Goal: Task Accomplishment & Management: Use online tool/utility

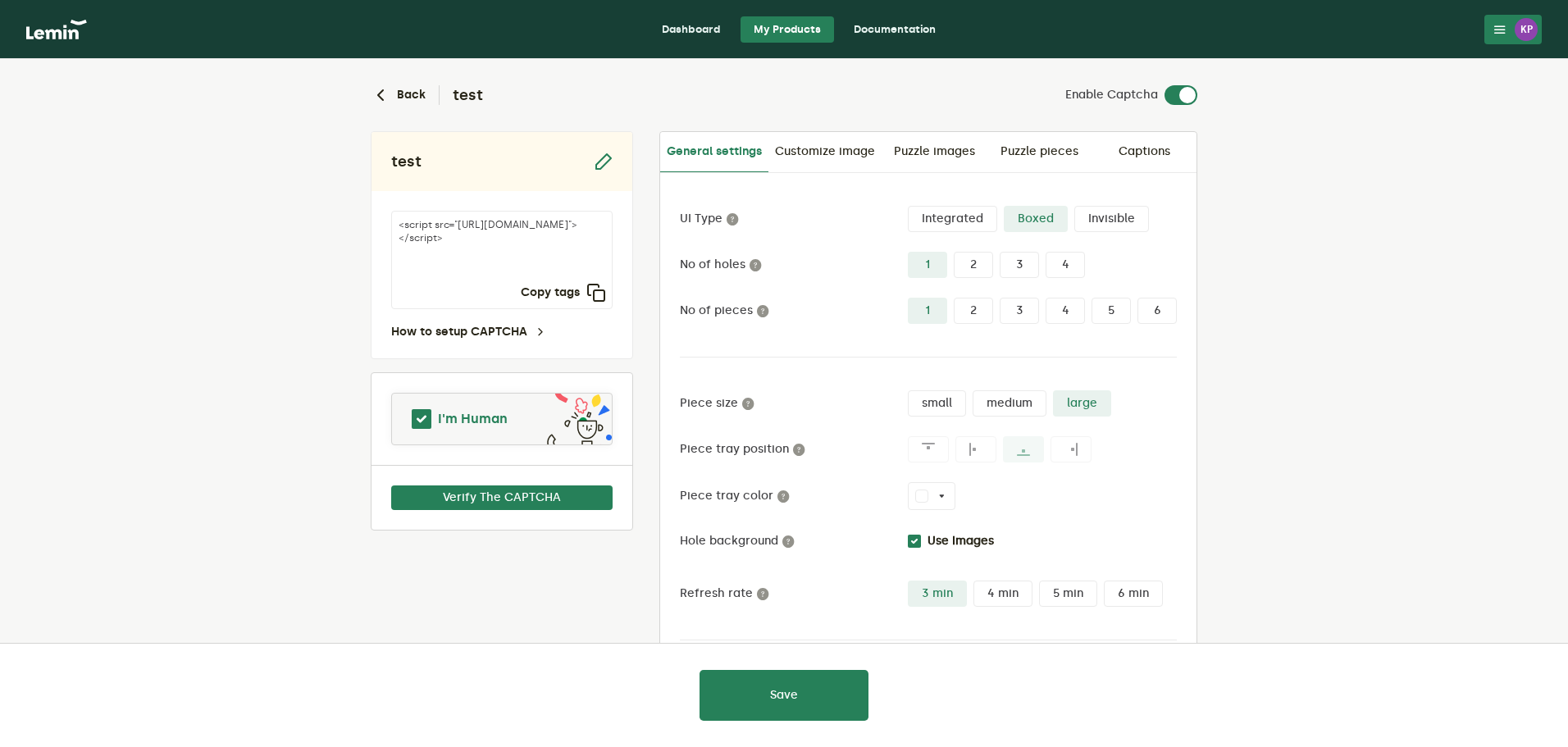
click at [504, 426] on span "I'm Human" at bounding box center [472, 419] width 69 height 20
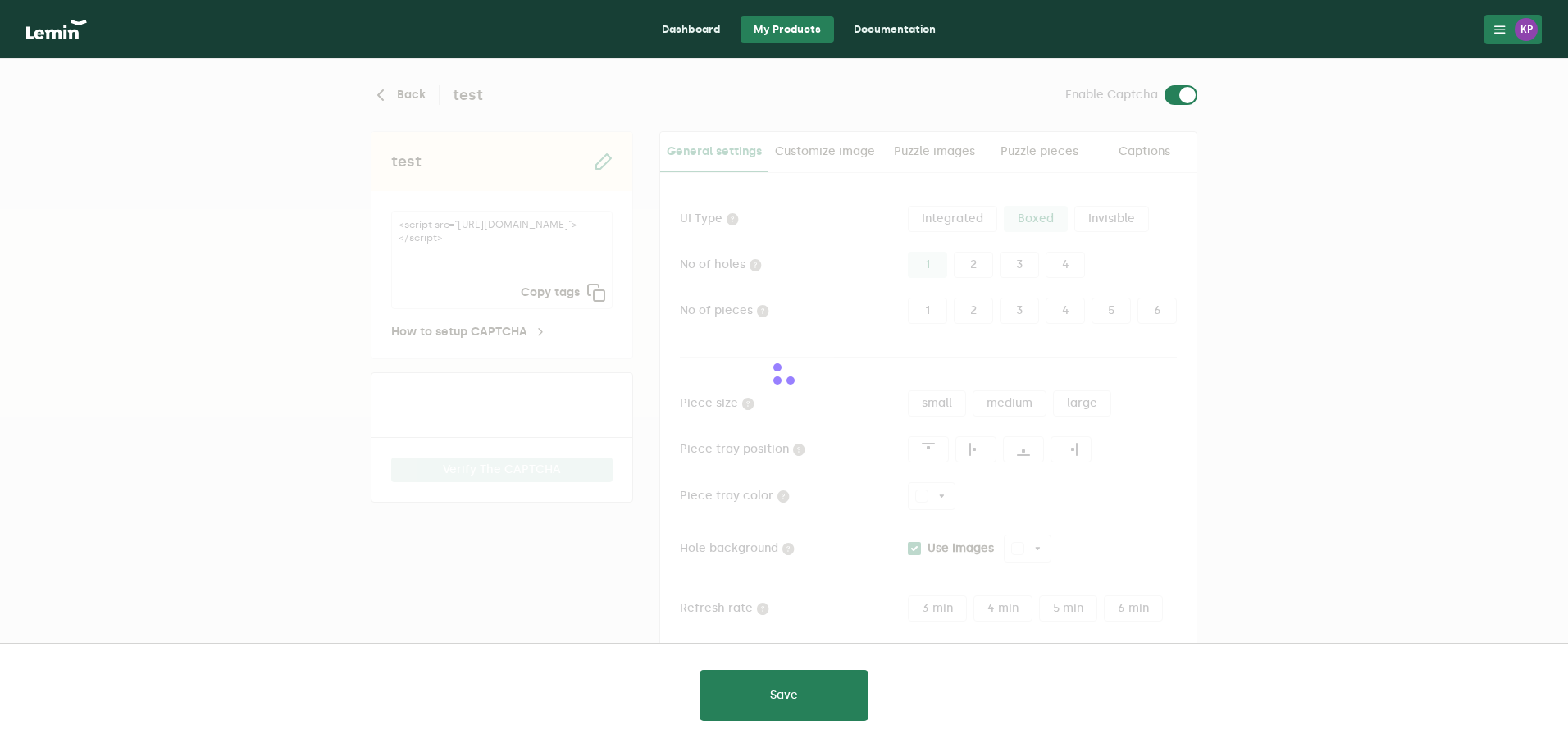
type input "white"
checkbox input "true"
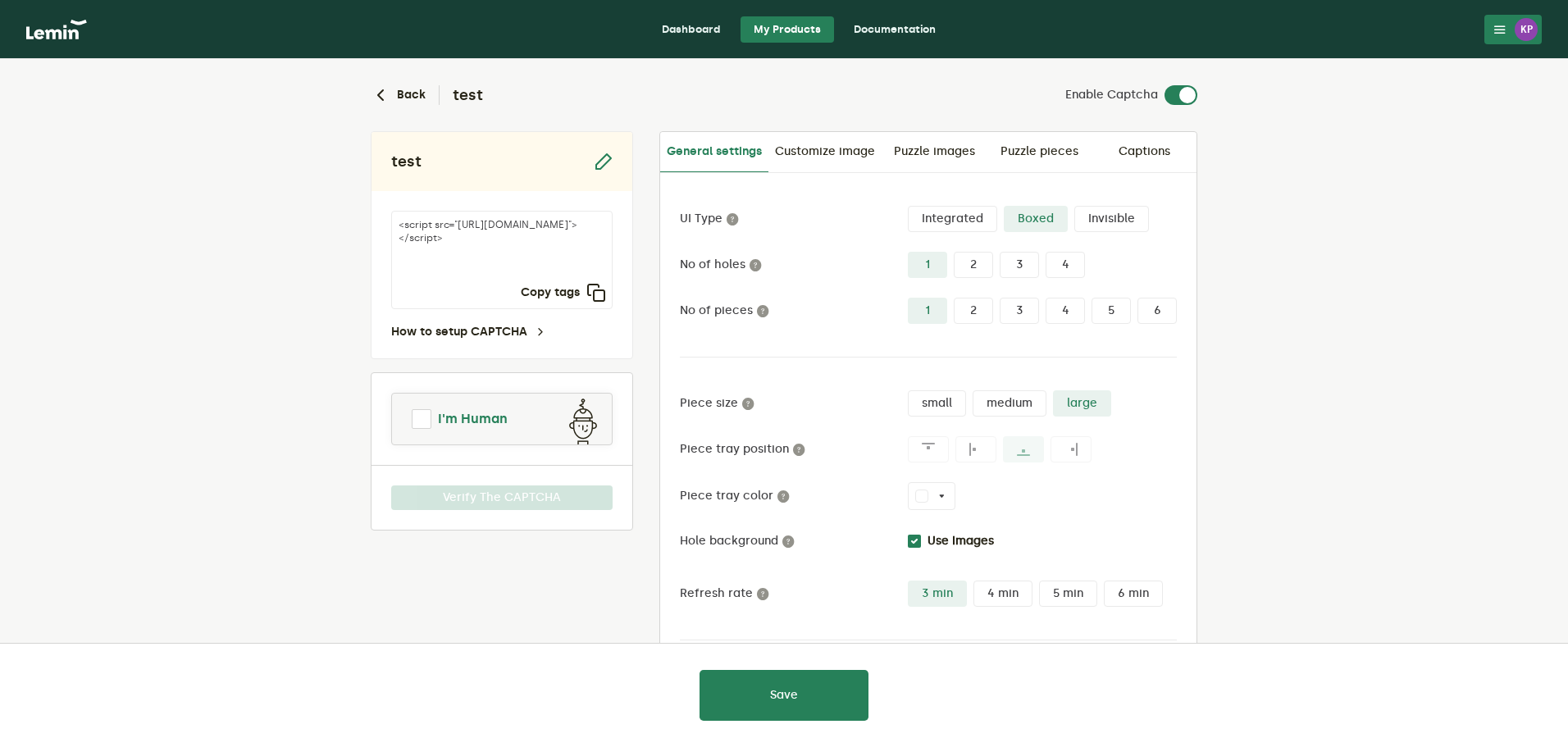
click at [481, 425] on span "I'm Human" at bounding box center [472, 419] width 69 height 20
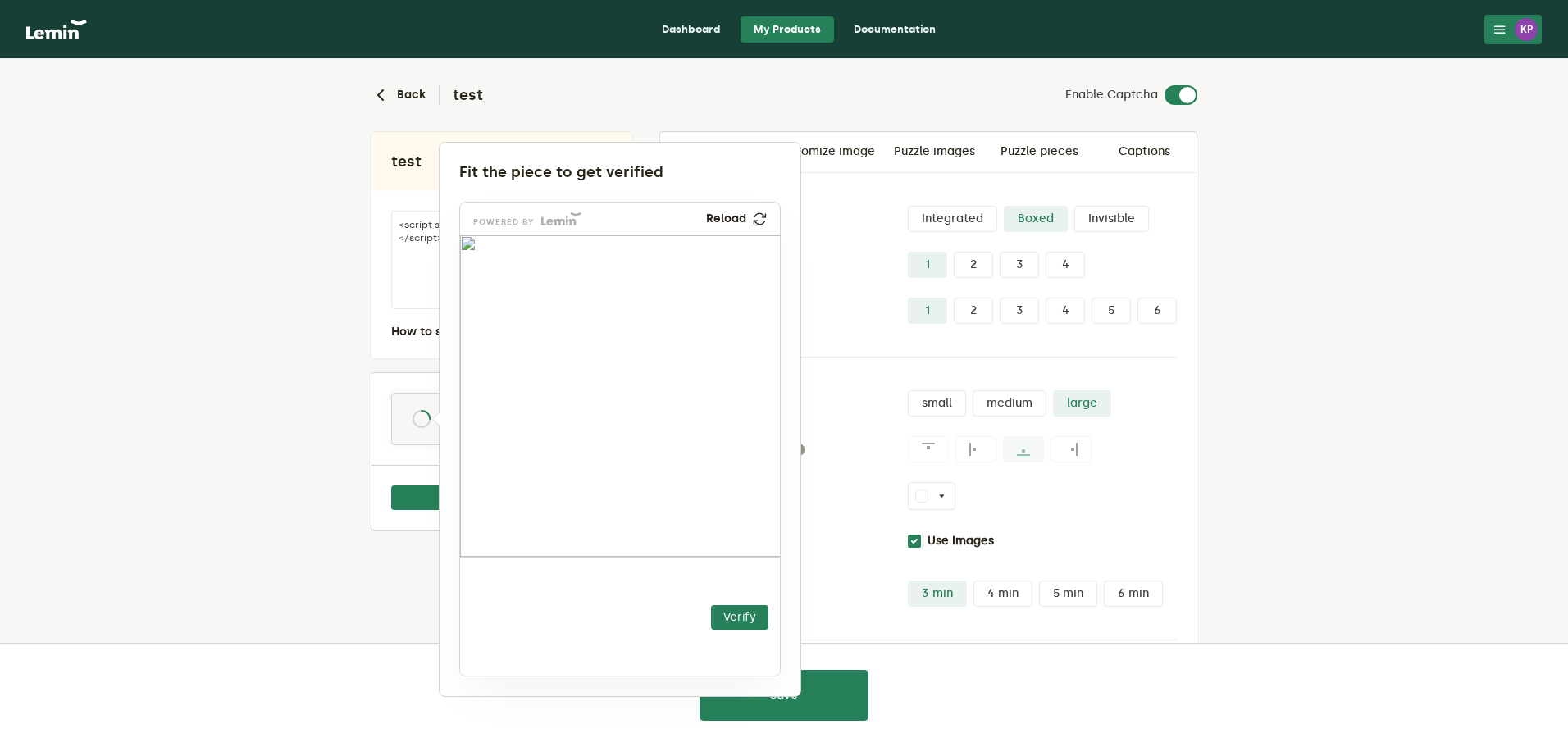
drag, startPoint x: 517, startPoint y: 600, endPoint x: 641, endPoint y: 460, distance: 187.0
click at [641, 460] on img at bounding box center [544, 577] width 563 height 321
click at [740, 617] on button "Verify" at bounding box center [740, 618] width 57 height 24
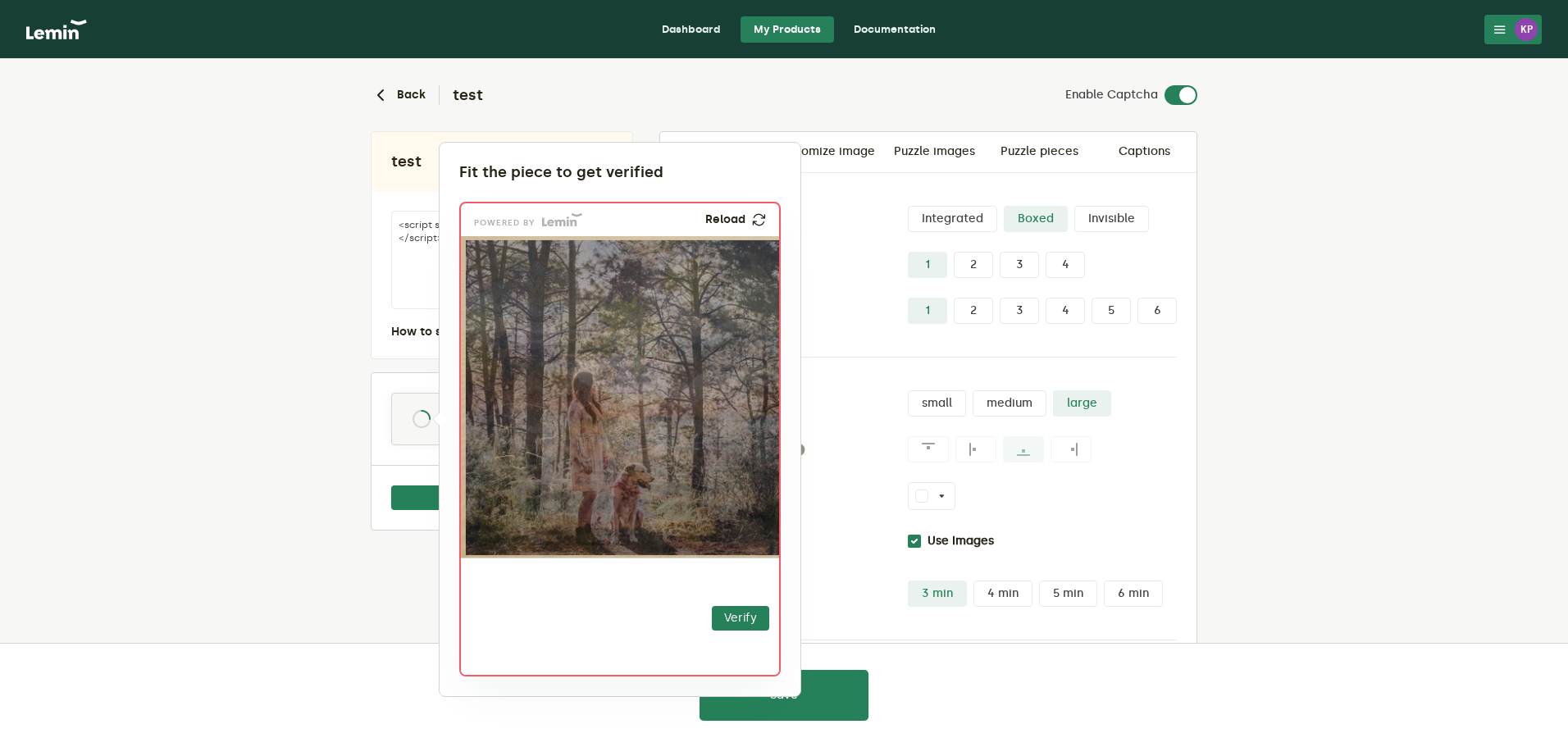
drag, startPoint x: 536, startPoint y: 588, endPoint x: 540, endPoint y: 406, distance: 182.0
click at [540, 406] on img at bounding box center [425, 537] width 563 height 321
click at [729, 625] on button "Verify" at bounding box center [741, 618] width 57 height 24
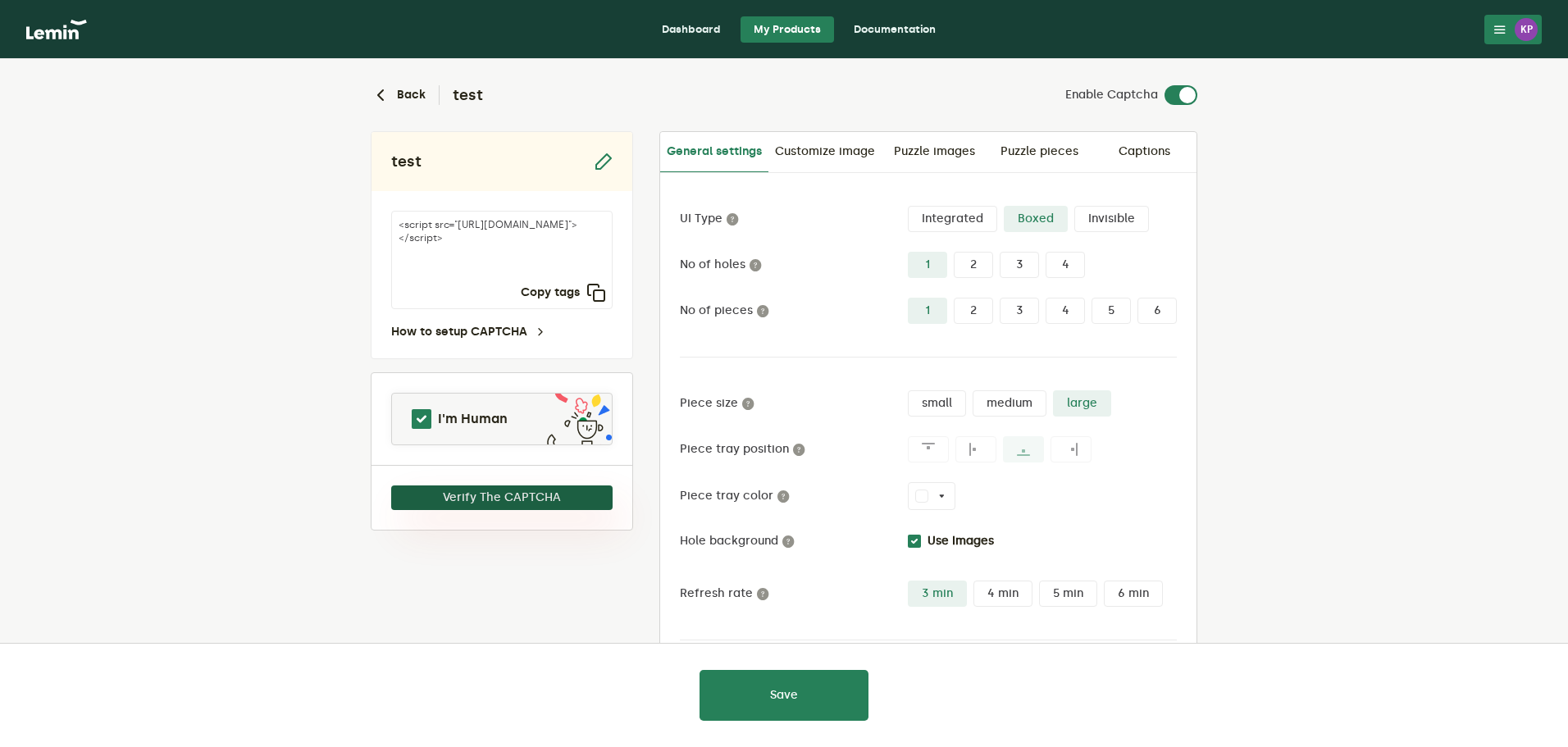
click at [525, 498] on button "Verify The CAPTCHA" at bounding box center [501, 498] width 221 height 24
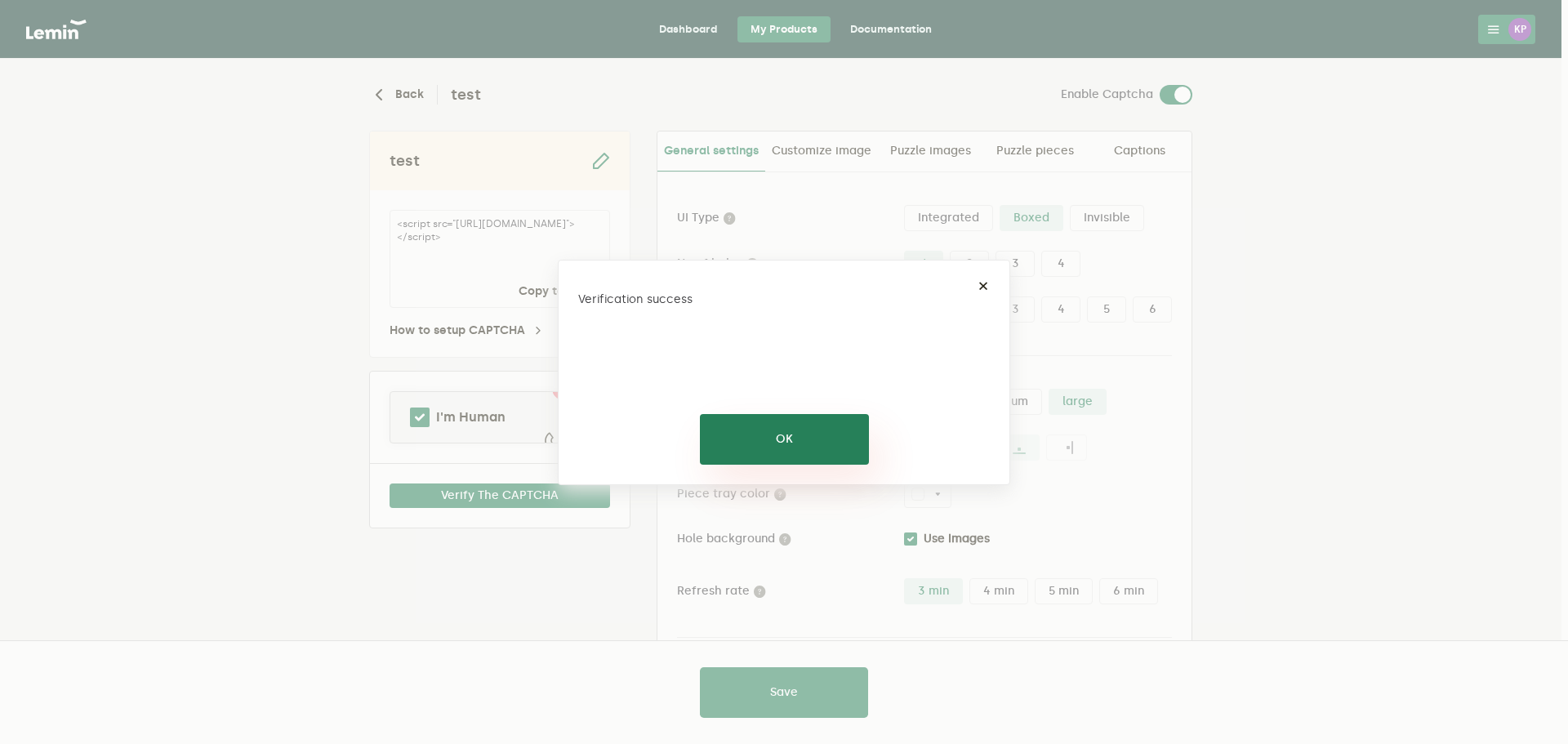
click at [741, 440] on button "OK" at bounding box center [784, 439] width 169 height 51
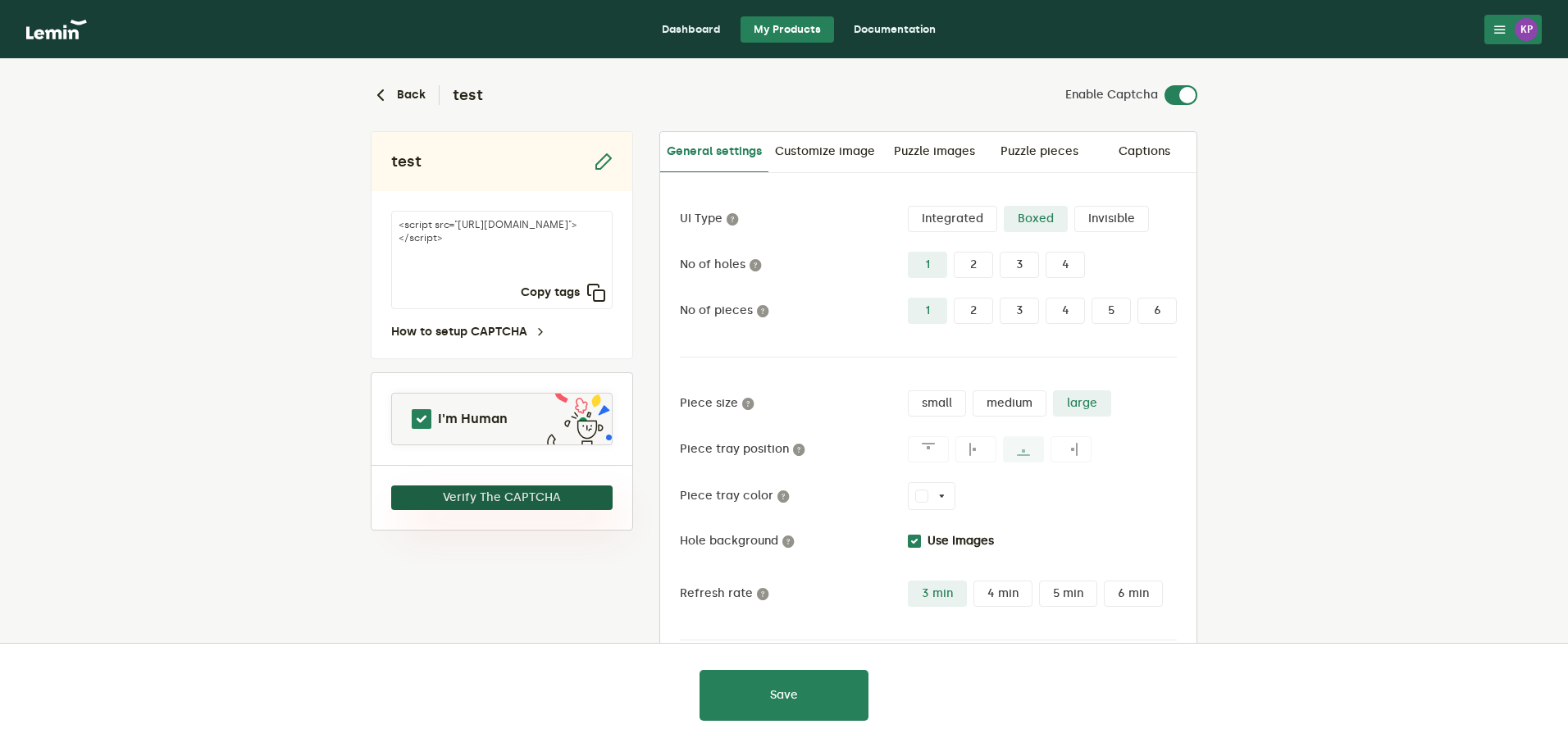
click at [553, 499] on button "Verify The CAPTCHA" at bounding box center [501, 498] width 221 height 24
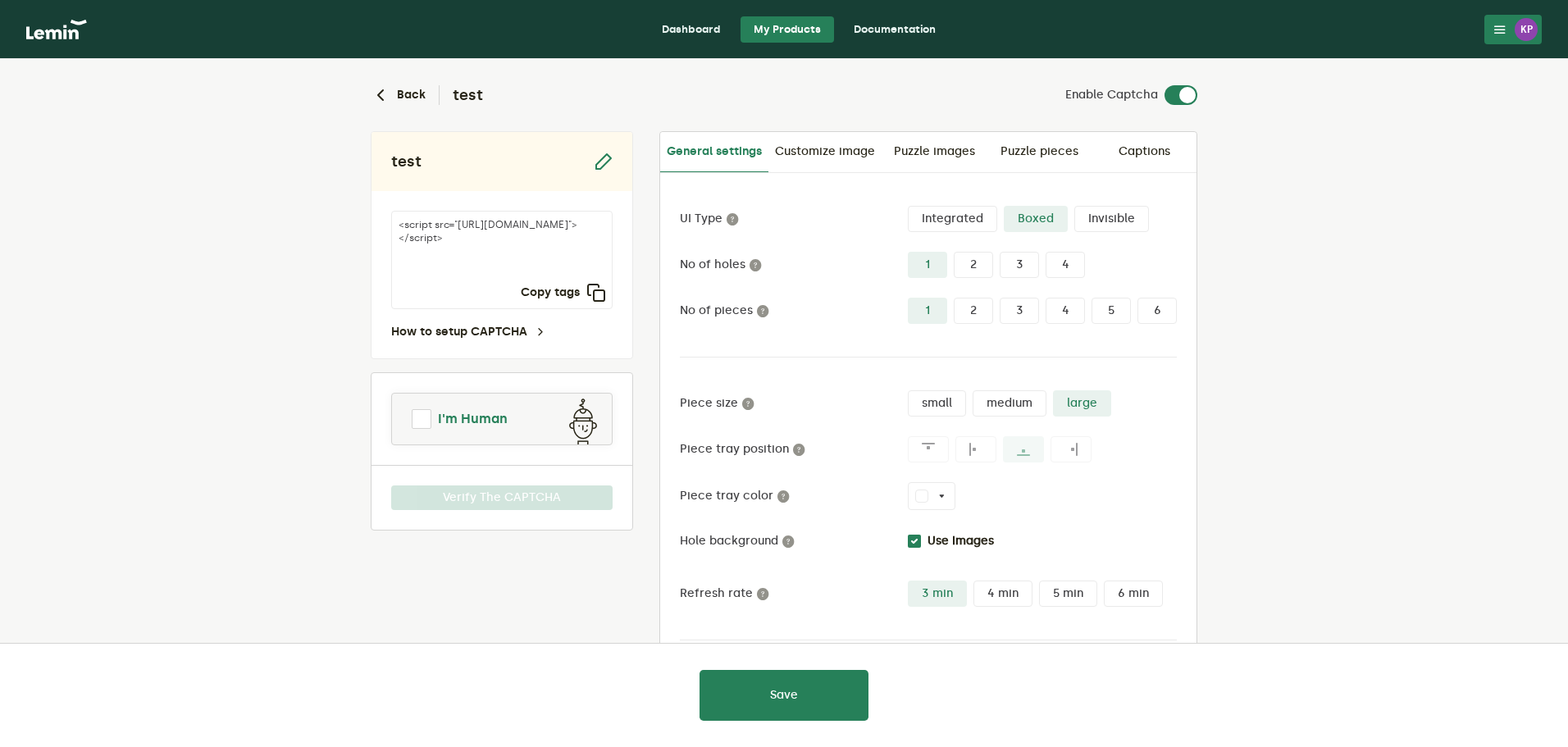
click at [483, 422] on span "I'm Human" at bounding box center [472, 419] width 69 height 20
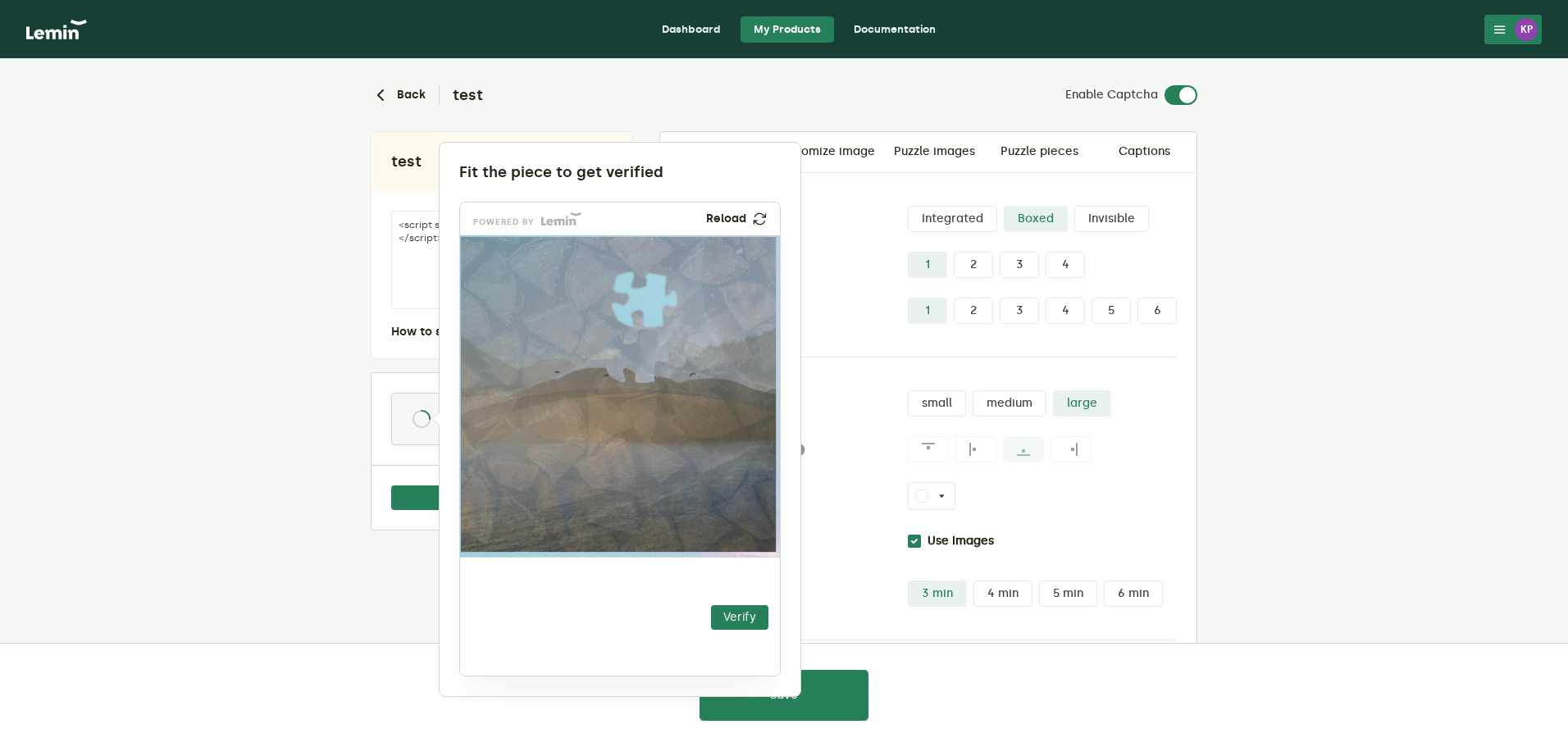
drag, startPoint x: 494, startPoint y: 608, endPoint x: 646, endPoint y: 417, distance: 244.1
click at [607, 349] on img at bounding box center [537, 456] width 563 height 321
click at [713, 600] on div "Verify" at bounding box center [621, 617] width 321 height 121
click at [729, 619] on button "Verify" at bounding box center [740, 618] width 57 height 24
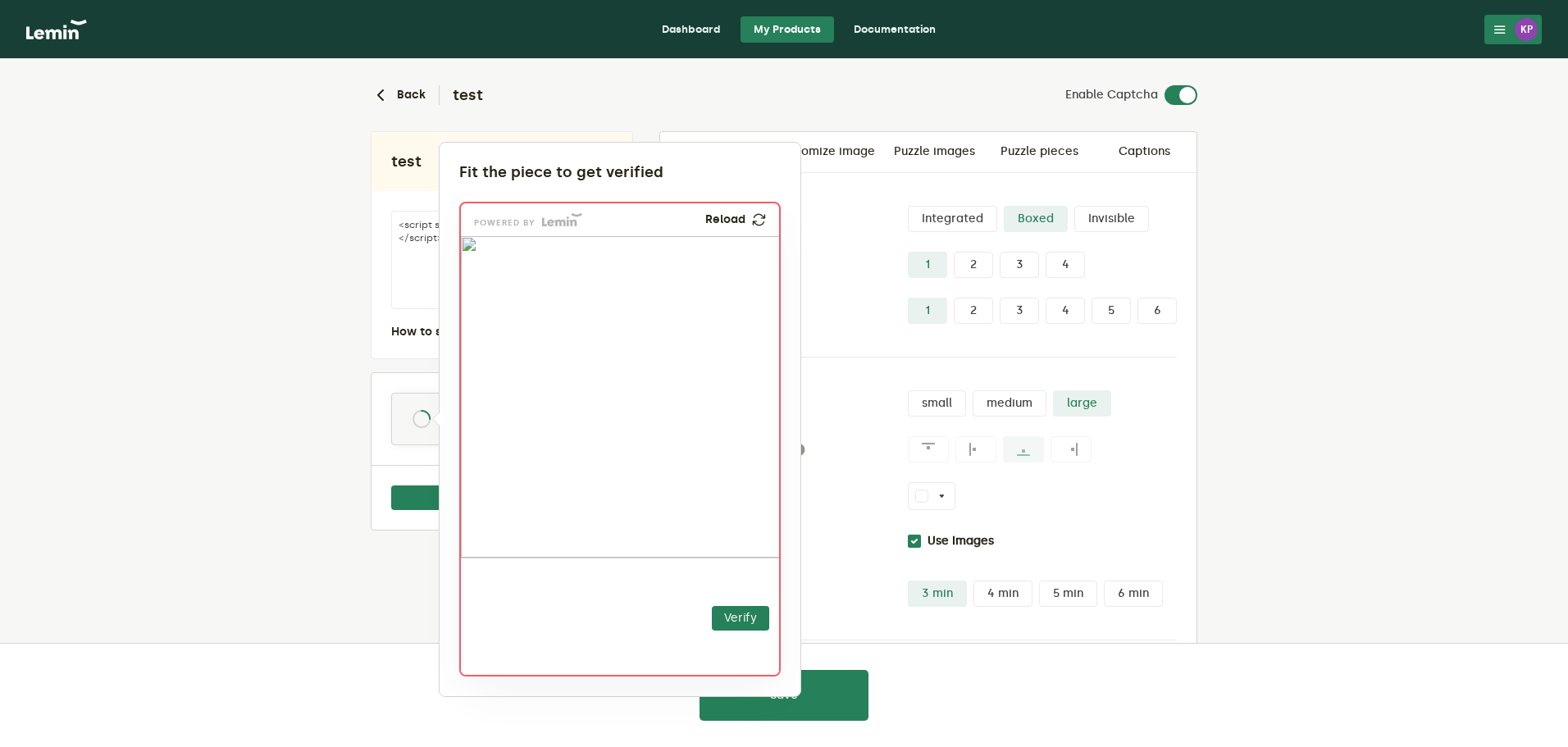
drag, startPoint x: 521, startPoint y: 620, endPoint x: 560, endPoint y: 480, distance: 145.3
click at [560, 480] on img at bounding box center [457, 578] width 563 height 321
click at [741, 626] on button "Verify" at bounding box center [741, 618] width 57 height 24
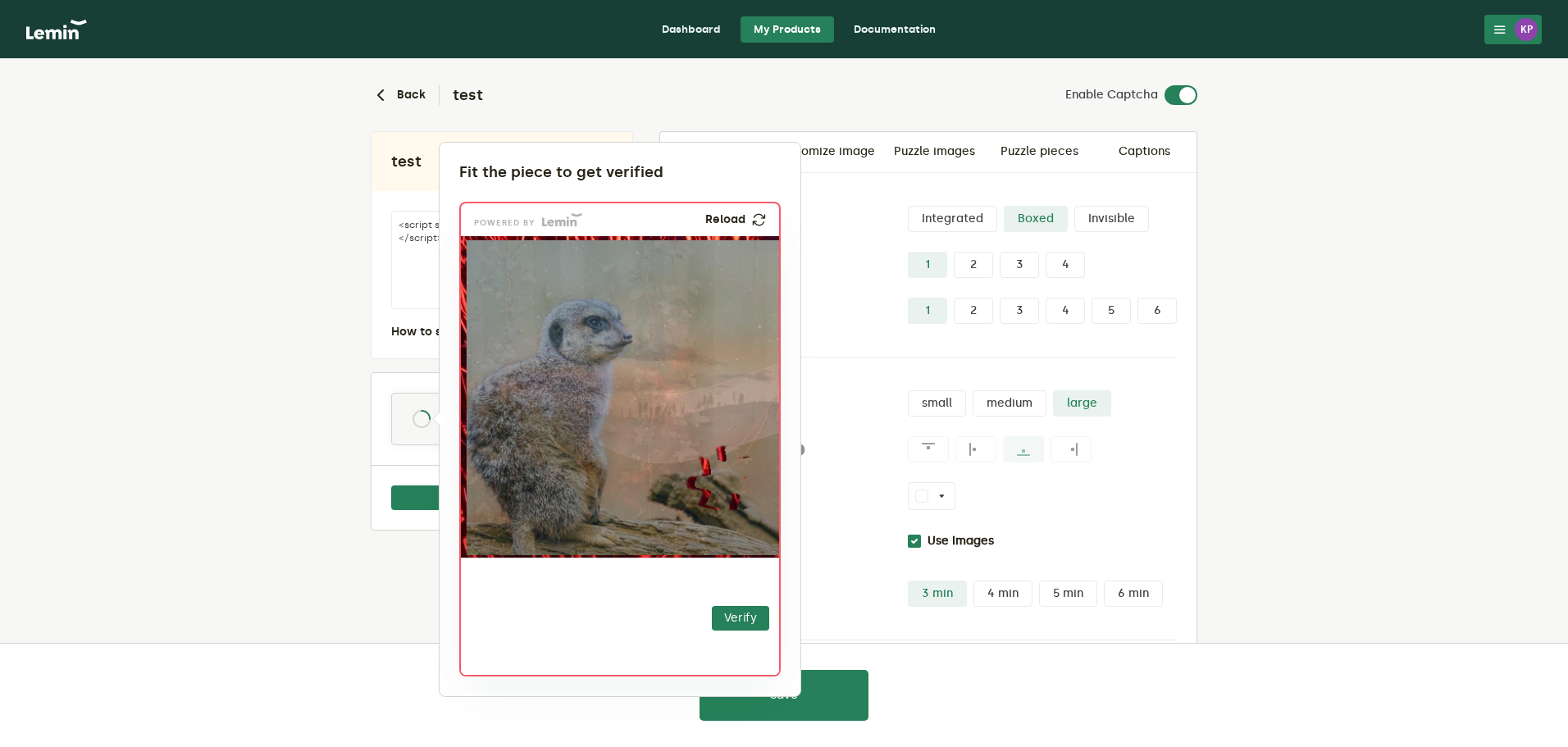
drag, startPoint x: 518, startPoint y: 614, endPoint x: 721, endPoint y: 475, distance: 246.0
click at [721, 475] on img at bounding box center [626, 578] width 563 height 321
click at [736, 614] on button "Verify" at bounding box center [741, 618] width 57 height 24
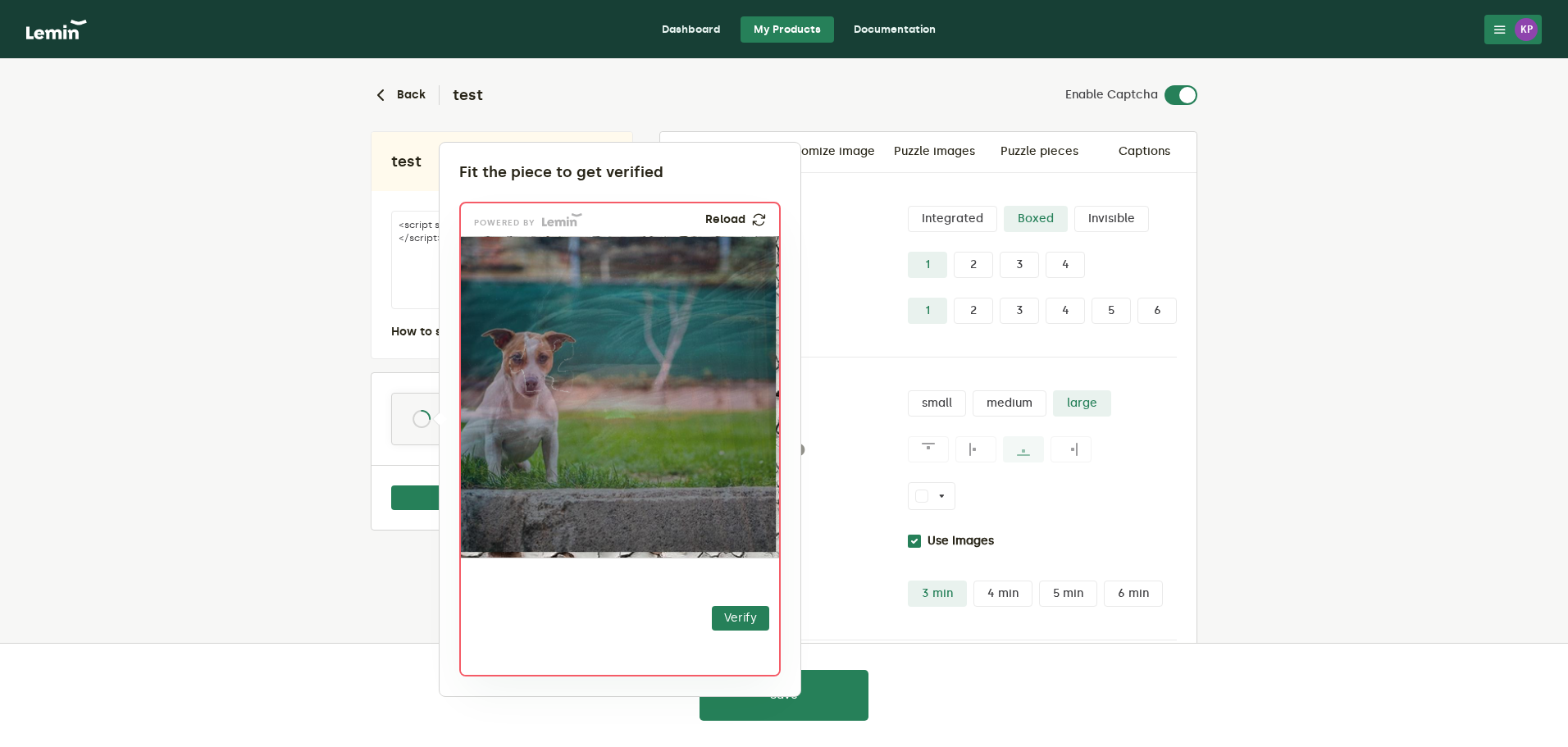
drag, startPoint x: 541, startPoint y: 604, endPoint x: 560, endPoint y: 355, distance: 249.7
click at [560, 355] on img at bounding box center [441, 465] width 563 height 321
click at [725, 607] on button "Verify" at bounding box center [741, 618] width 57 height 24
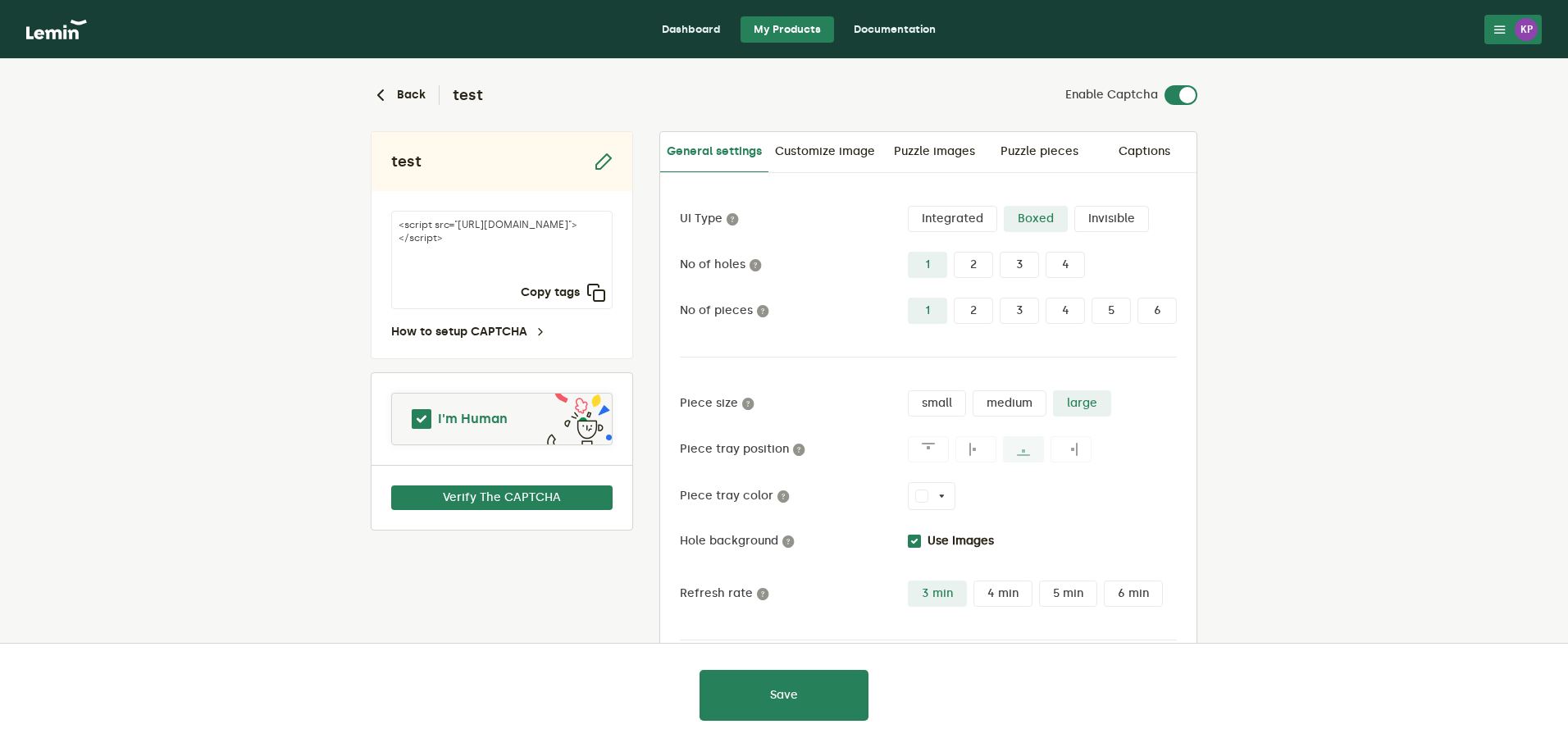
click at [511, 417] on link "I'm Human" at bounding box center [501, 419] width 220 height 39
click at [583, 420] on link "I'm Human" at bounding box center [501, 419] width 220 height 39
